Goal: Obtain resource: Download file/media

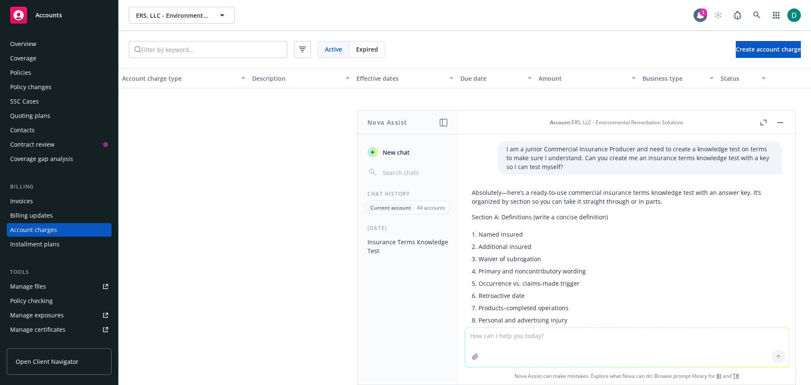
scroll to position [1126, 0]
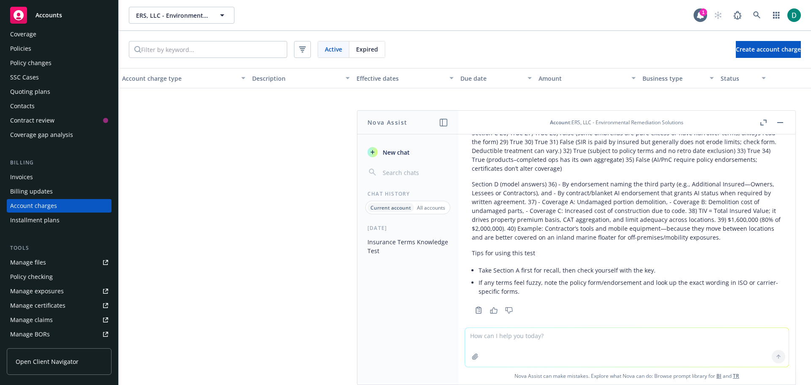
click at [403, 175] on input "button" at bounding box center [414, 172] width 67 height 12
click at [438, 209] on p "All accounts" at bounding box center [431, 207] width 28 height 7
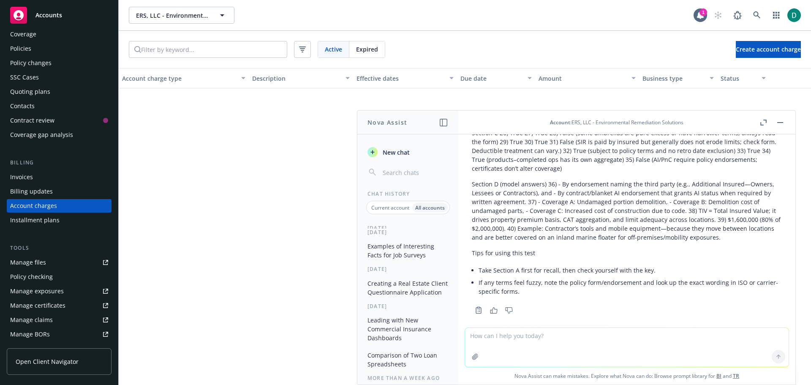
scroll to position [42, 0]
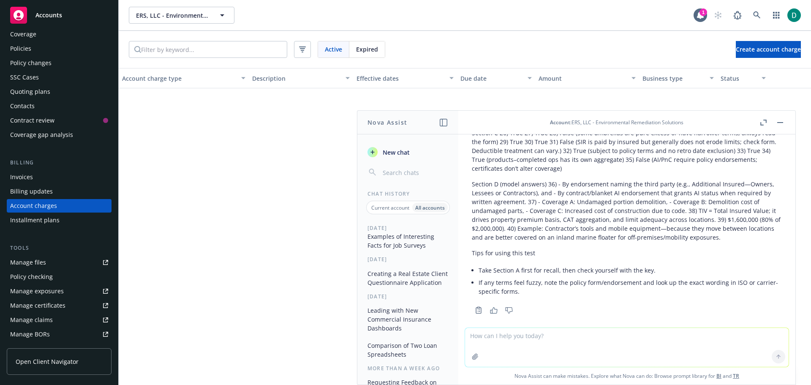
click at [391, 323] on button "Leading with New Commercial Insurance Dashboards" at bounding box center [407, 319] width 87 height 32
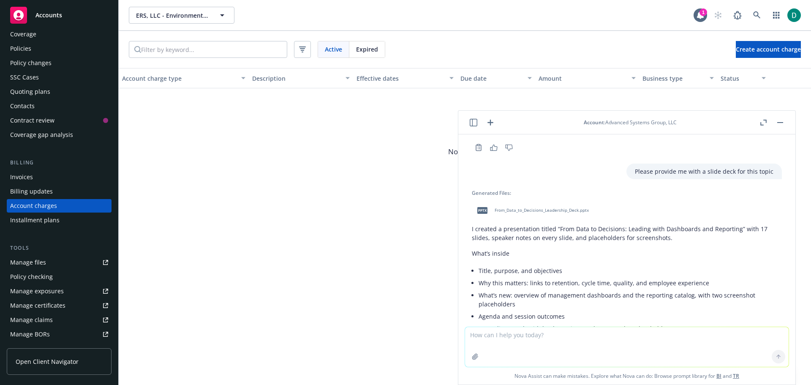
scroll to position [1667, 0]
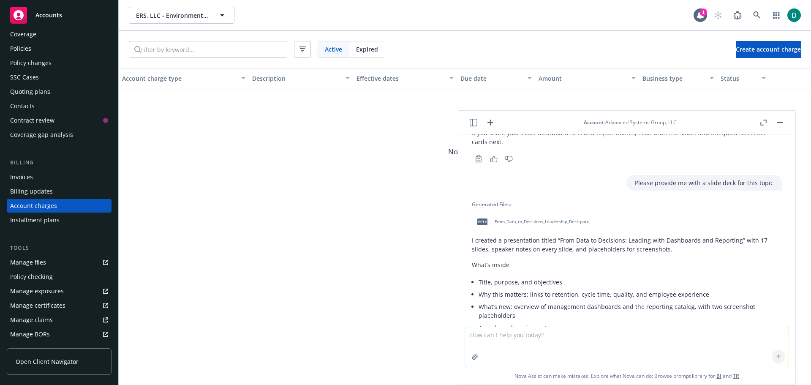
click at [518, 221] on span "From_Data_to_Decisions_Leadership_Deck.pptx" at bounding box center [542, 221] width 94 height 5
